Goal: Task Accomplishment & Management: Use online tool/utility

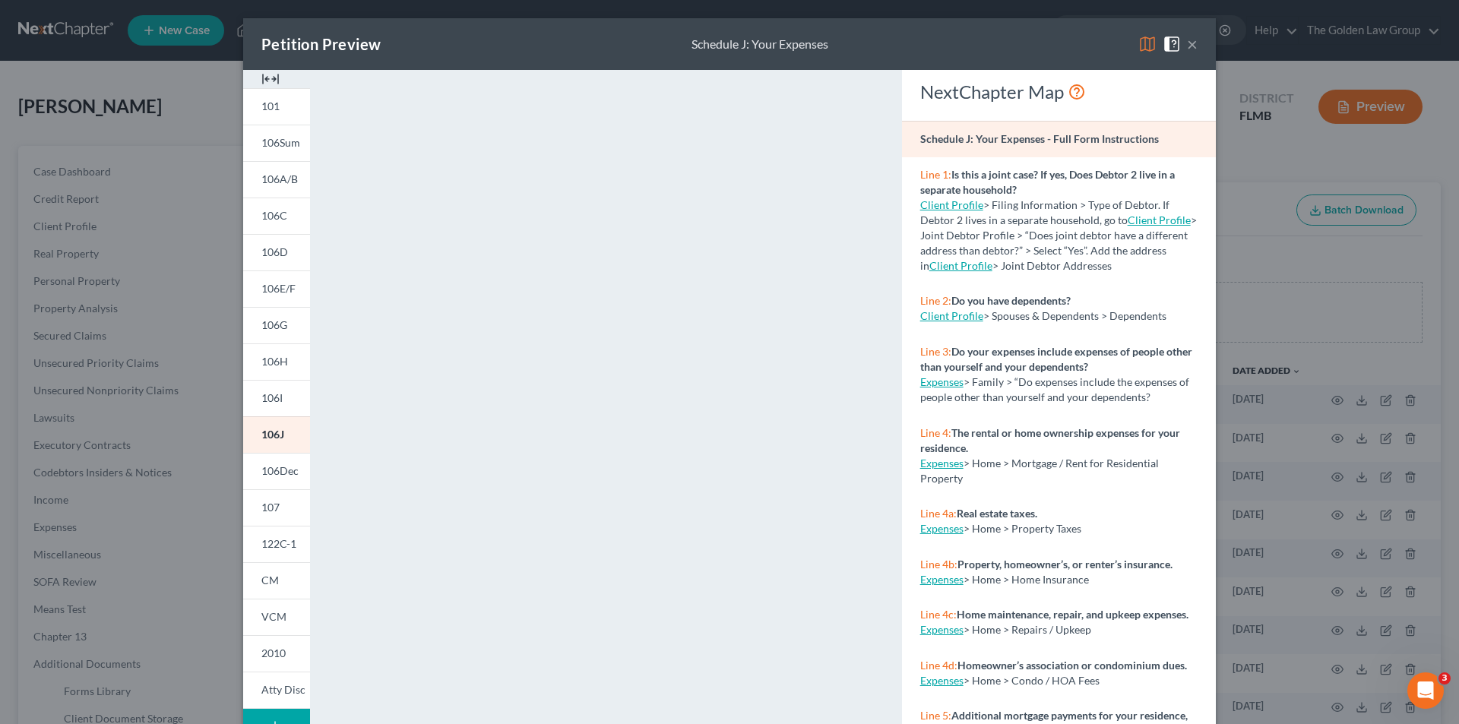
click at [167, 283] on div "Petition Preview Schedule J: Your Expenses × 101 106Sum 106A/B 106C 106D 106E/F…" at bounding box center [729, 362] width 1459 height 724
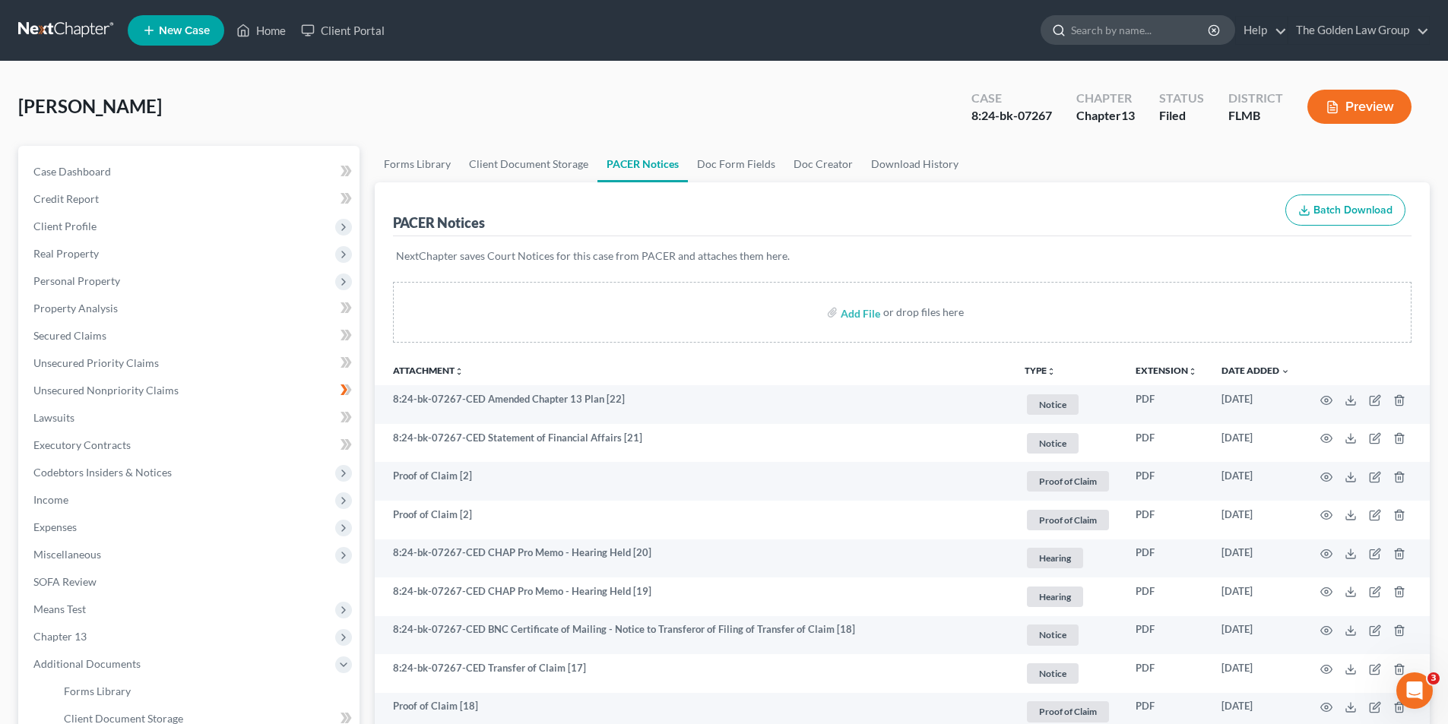
click at [1087, 24] on input "search" at bounding box center [1140, 30] width 139 height 28
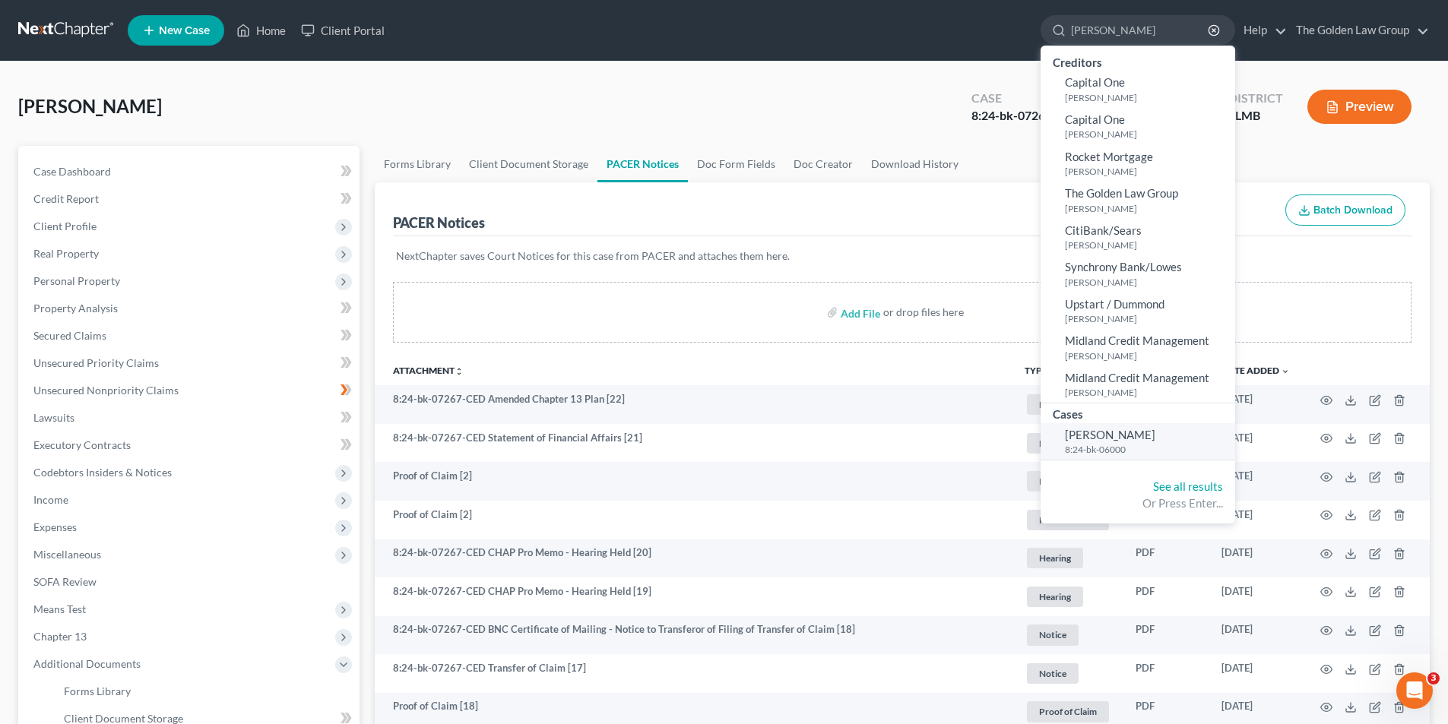
type input "[PERSON_NAME]"
click at [1111, 437] on span "[PERSON_NAME]" at bounding box center [1110, 435] width 90 height 14
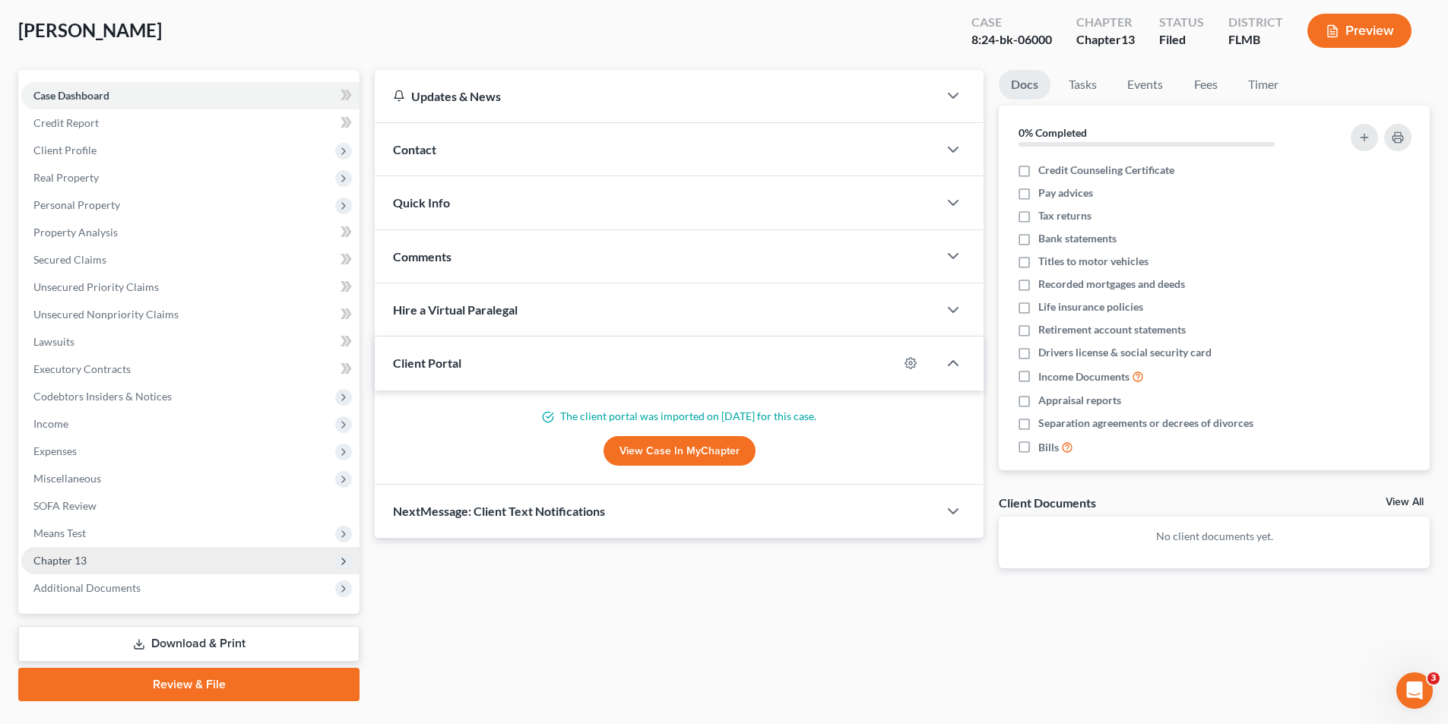
scroll to position [111, 0]
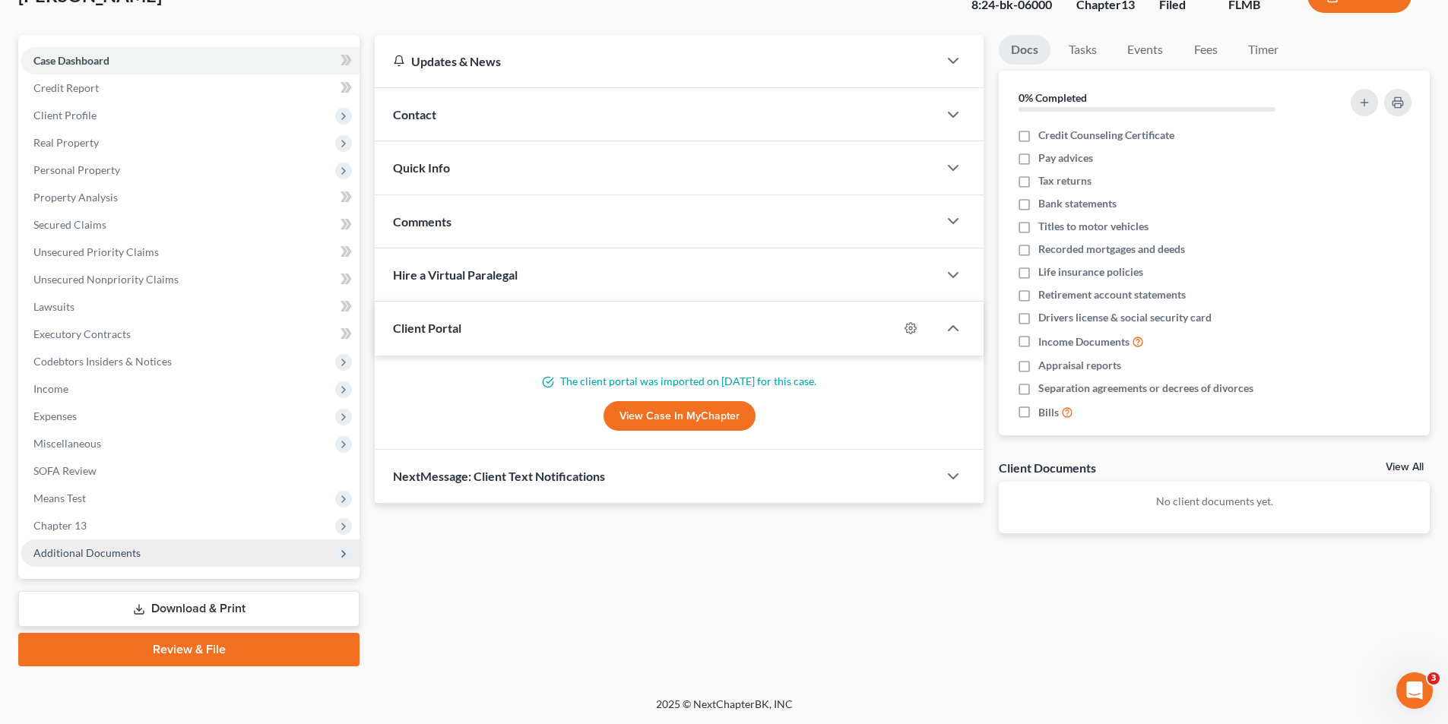
click at [80, 553] on span "Additional Documents" at bounding box center [86, 552] width 107 height 13
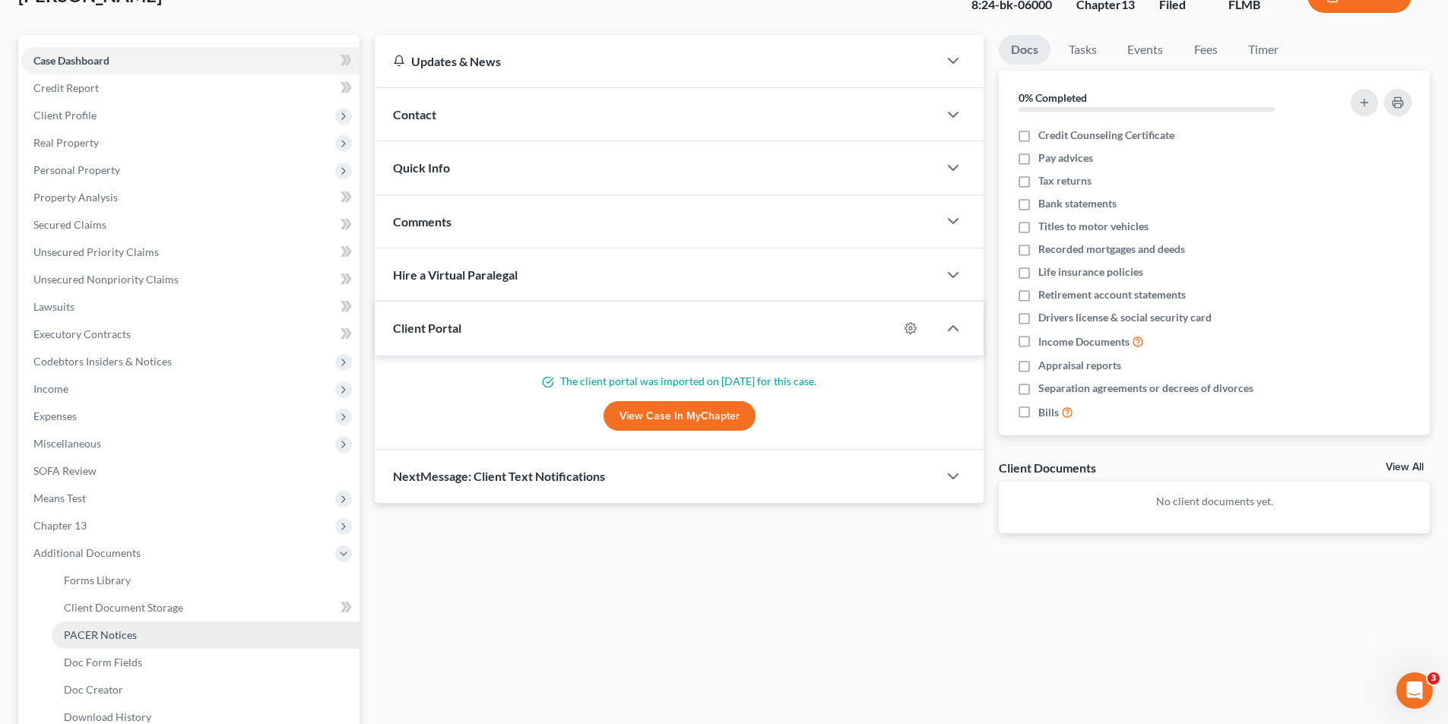
click at [97, 637] on span "PACER Notices" at bounding box center [100, 635] width 73 height 13
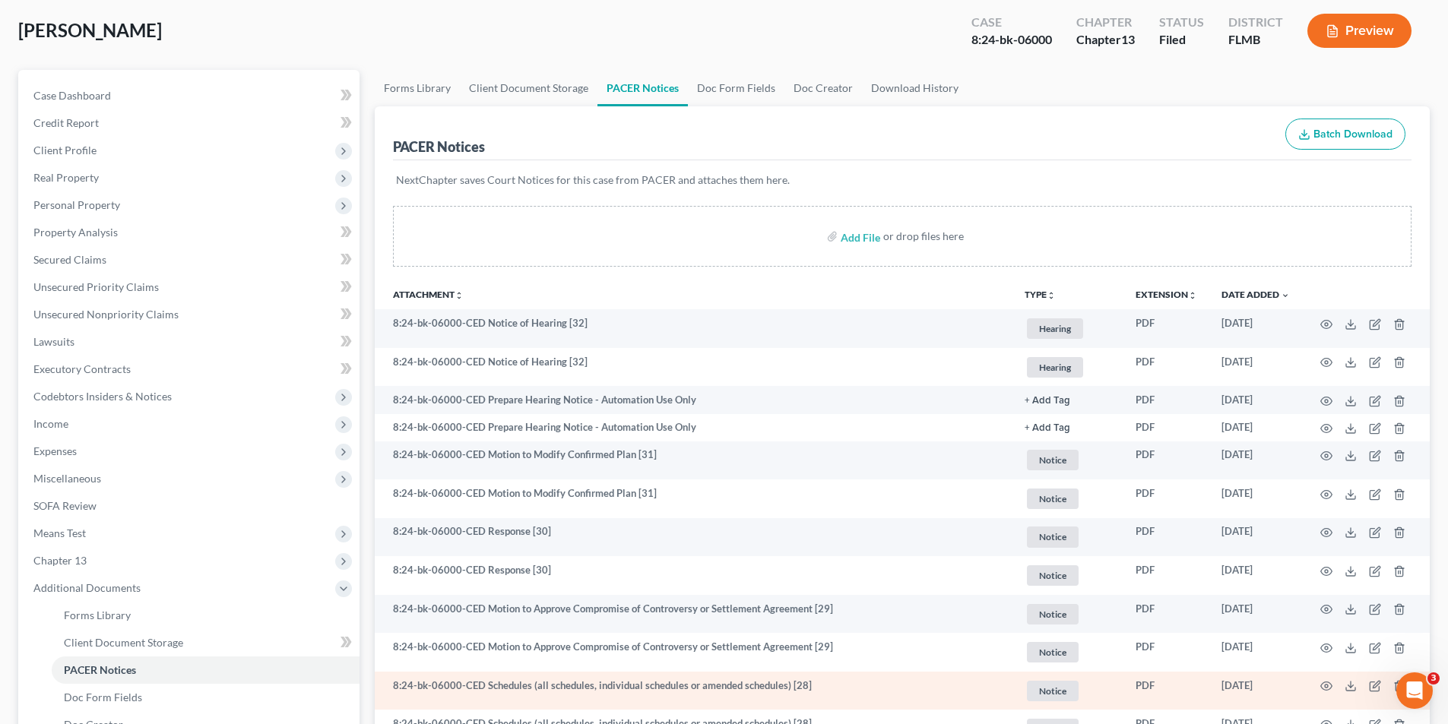
scroll to position [152, 0]
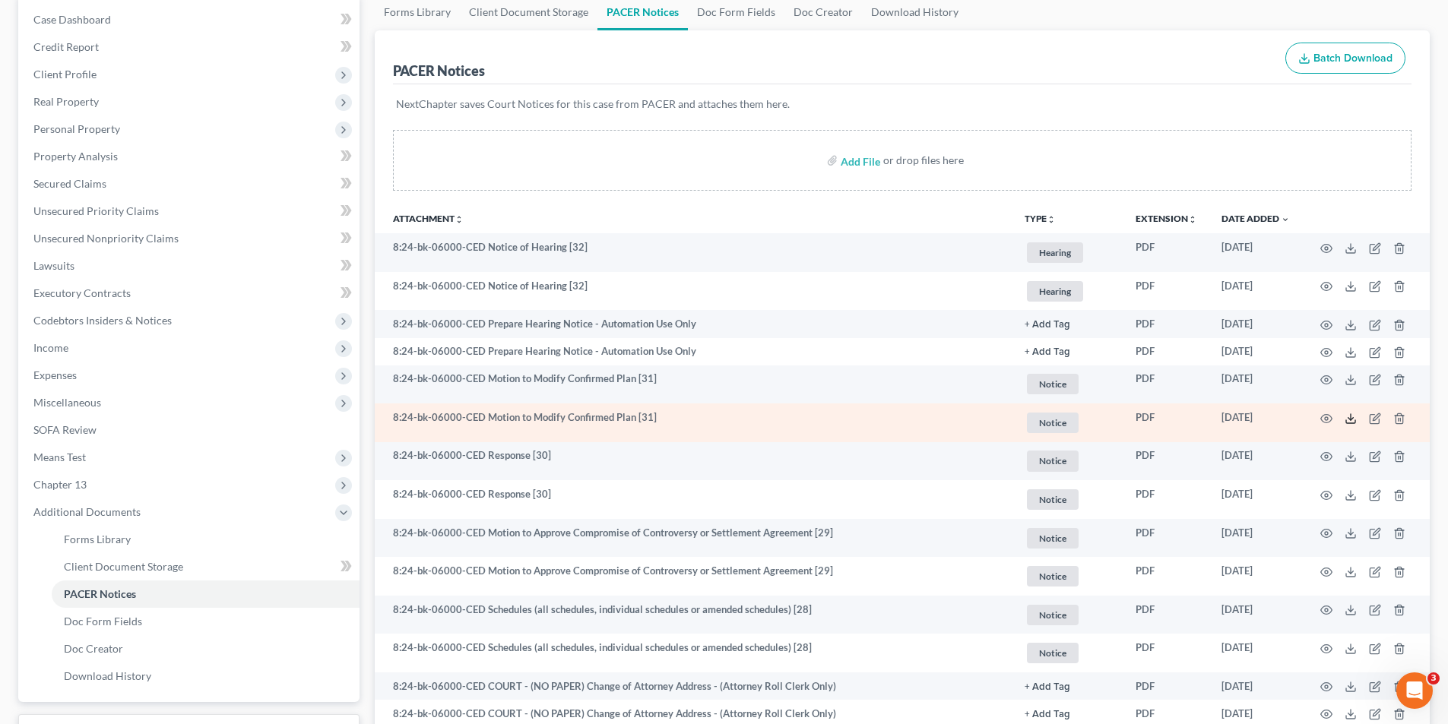
click at [1351, 417] on icon at bounding box center [1350, 419] width 12 height 12
